Goal: Task Accomplishment & Management: Use online tool/utility

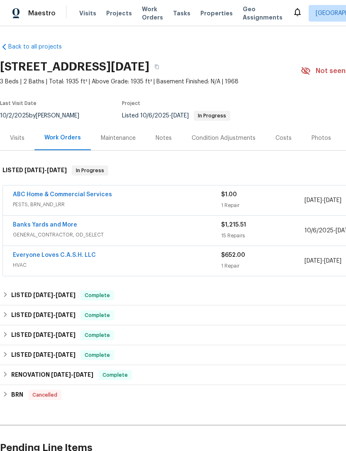
click at [66, 224] on link "Banks Yards and More" at bounding box center [45, 225] width 64 height 6
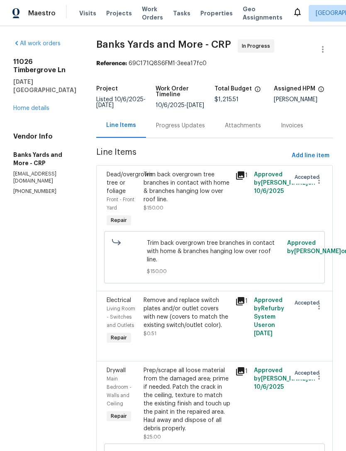
click at [243, 180] on icon at bounding box center [240, 176] width 10 height 10
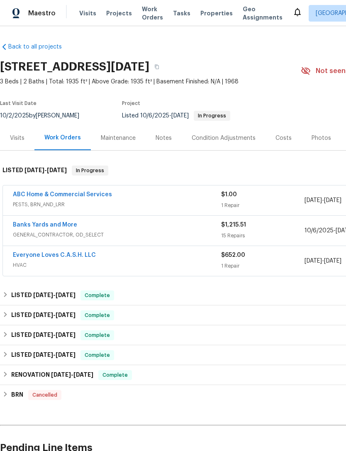
click at [54, 222] on link "Banks Yards and More" at bounding box center [45, 225] width 64 height 6
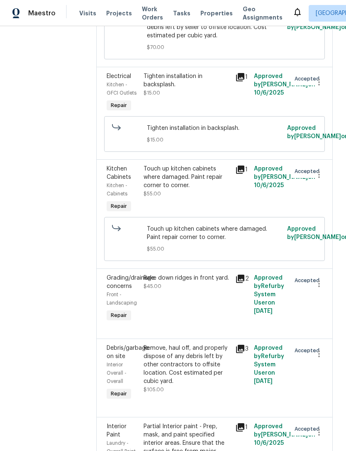
scroll to position [571, 0]
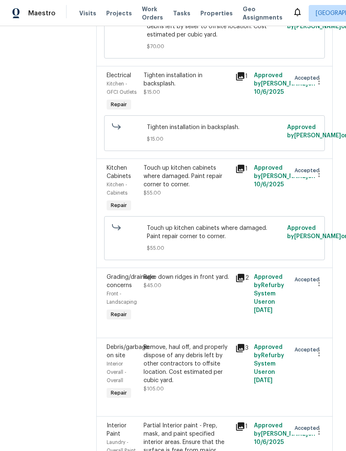
click at [321, 325] on div at bounding box center [316, 298] width 18 height 55
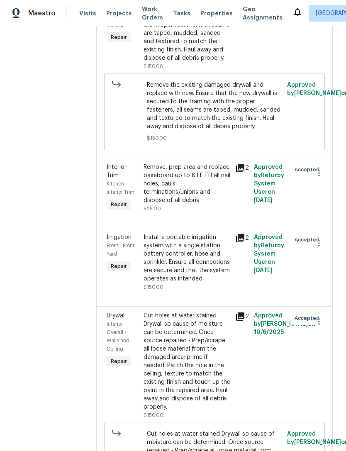
scroll to position [1301, 0]
click at [240, 173] on icon at bounding box center [240, 168] width 10 height 10
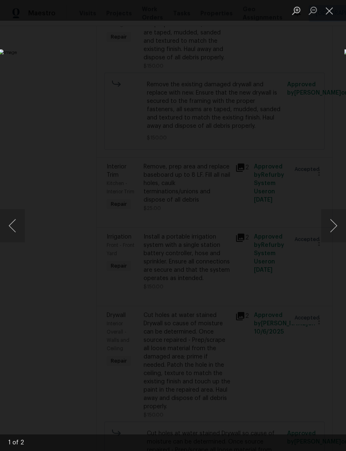
click at [330, 218] on button "Next image" at bounding box center [333, 225] width 25 height 33
click at [14, 221] on button "Previous image" at bounding box center [12, 225] width 25 height 33
